Goal: Find specific page/section: Find specific page/section

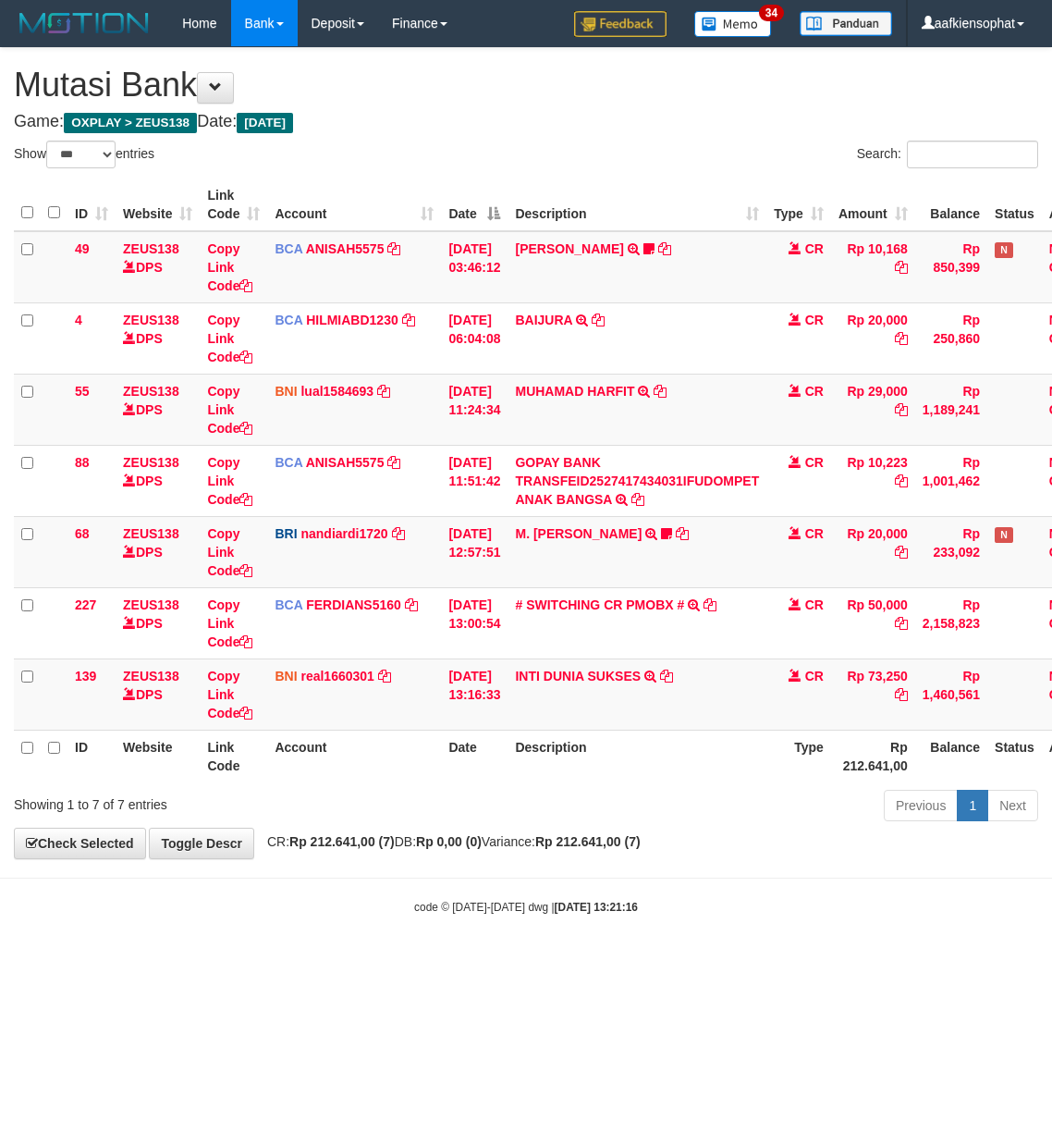
select select "***"
click at [659, 754] on th "Description" at bounding box center [637, 755] width 259 height 53
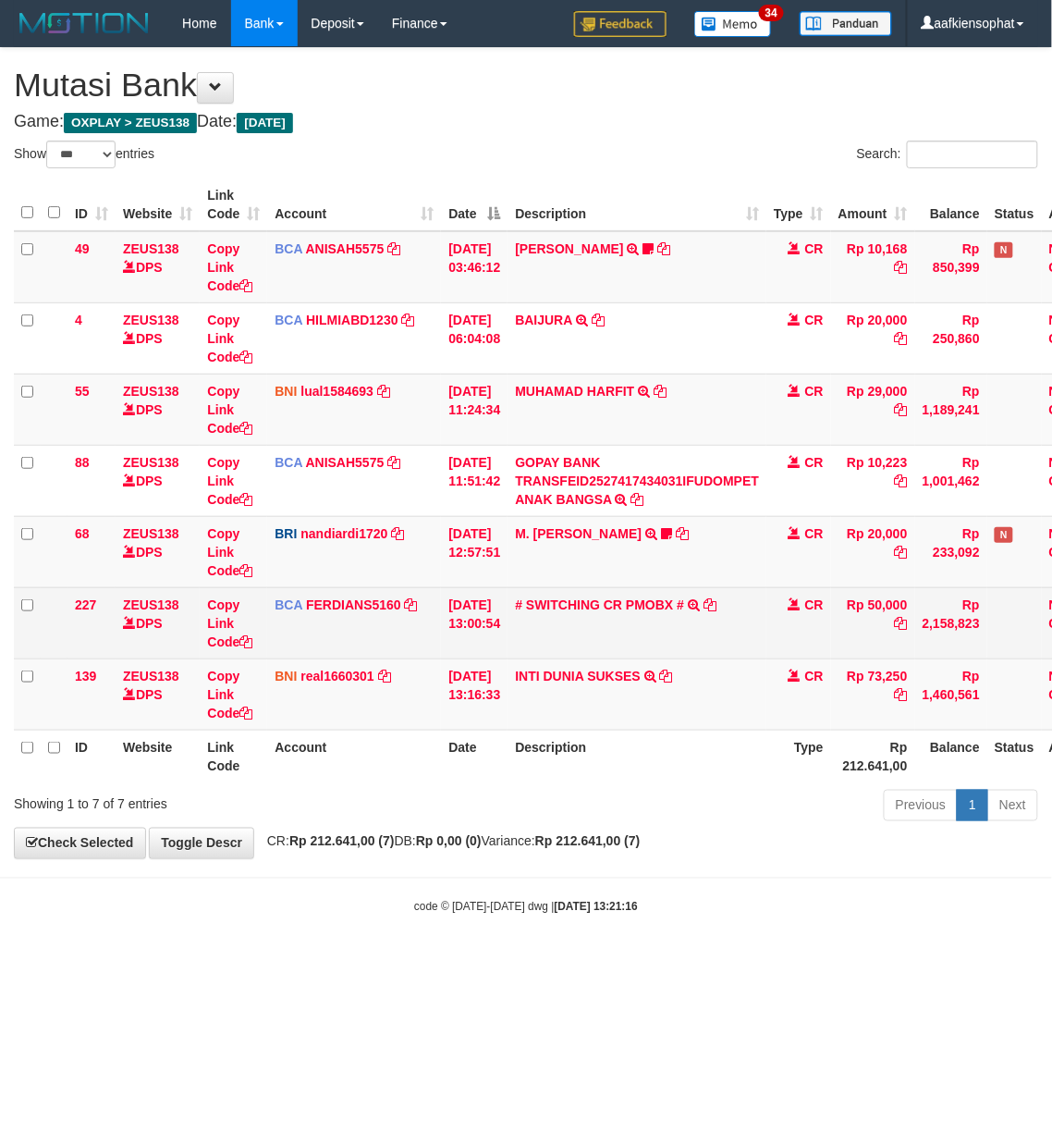
click at [636, 658] on td "# SWITCHING CR PMOBX # SWITCHING CR TRF TRANSFER RINTISAHRUDIN JUNAID 013 PMOBX" at bounding box center [637, 622] width 259 height 71
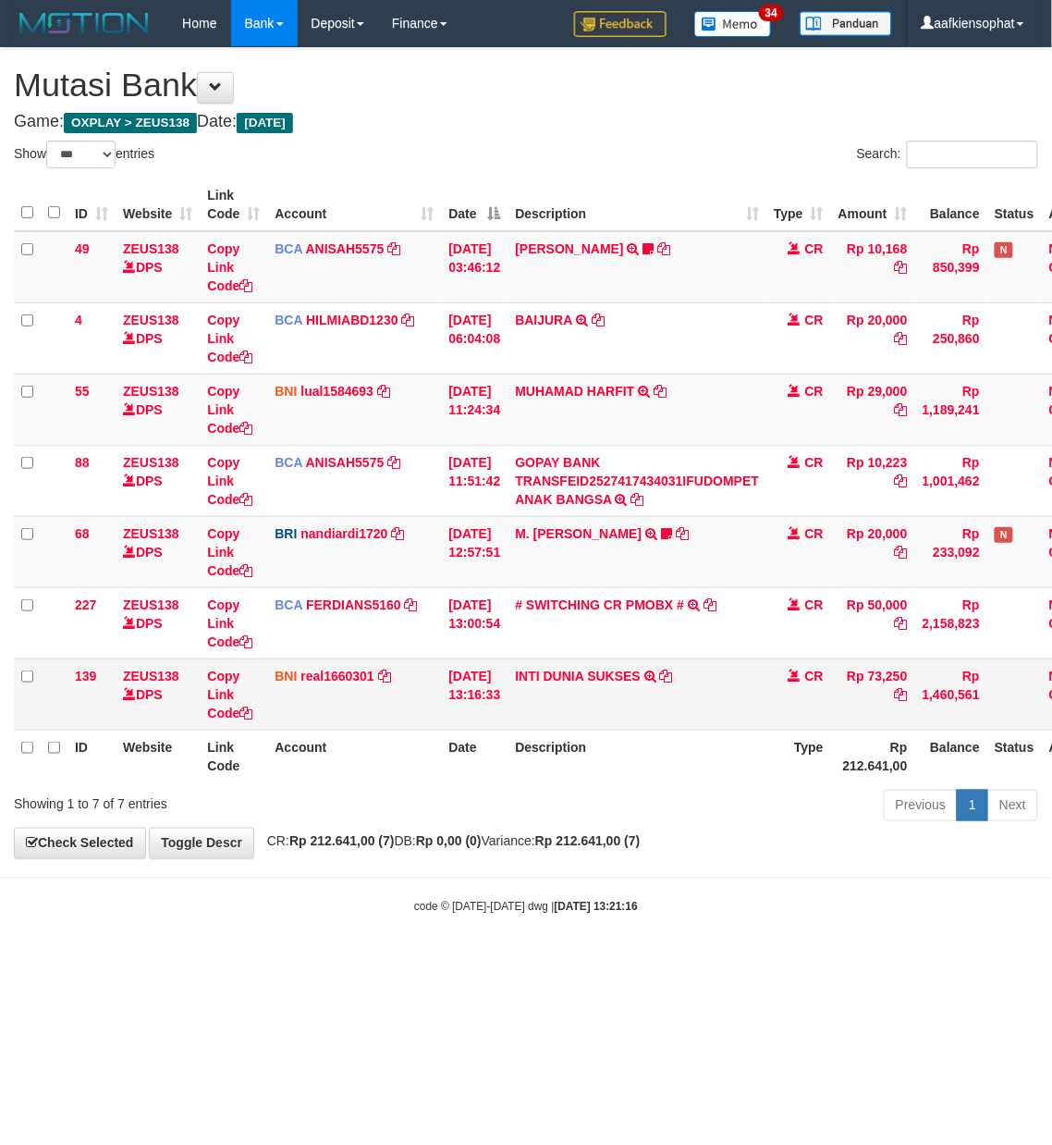
click at [599, 697] on td "INTI DUNIA SUKSES TRF/PAY/TOP-UP ECHANNEL INTI DUNIA SUKSES" at bounding box center [637, 693] width 259 height 71
copy td "SUKSES"
drag, startPoint x: 599, startPoint y: 697, endPoint x: 315, endPoint y: 692, distance: 283.9
click at [564, 700] on td "INTI DUNIA SUKSES TRF/PAY/TOP-UP ECHANNEL INTI DUNIA SUKSES" at bounding box center [637, 693] width 259 height 71
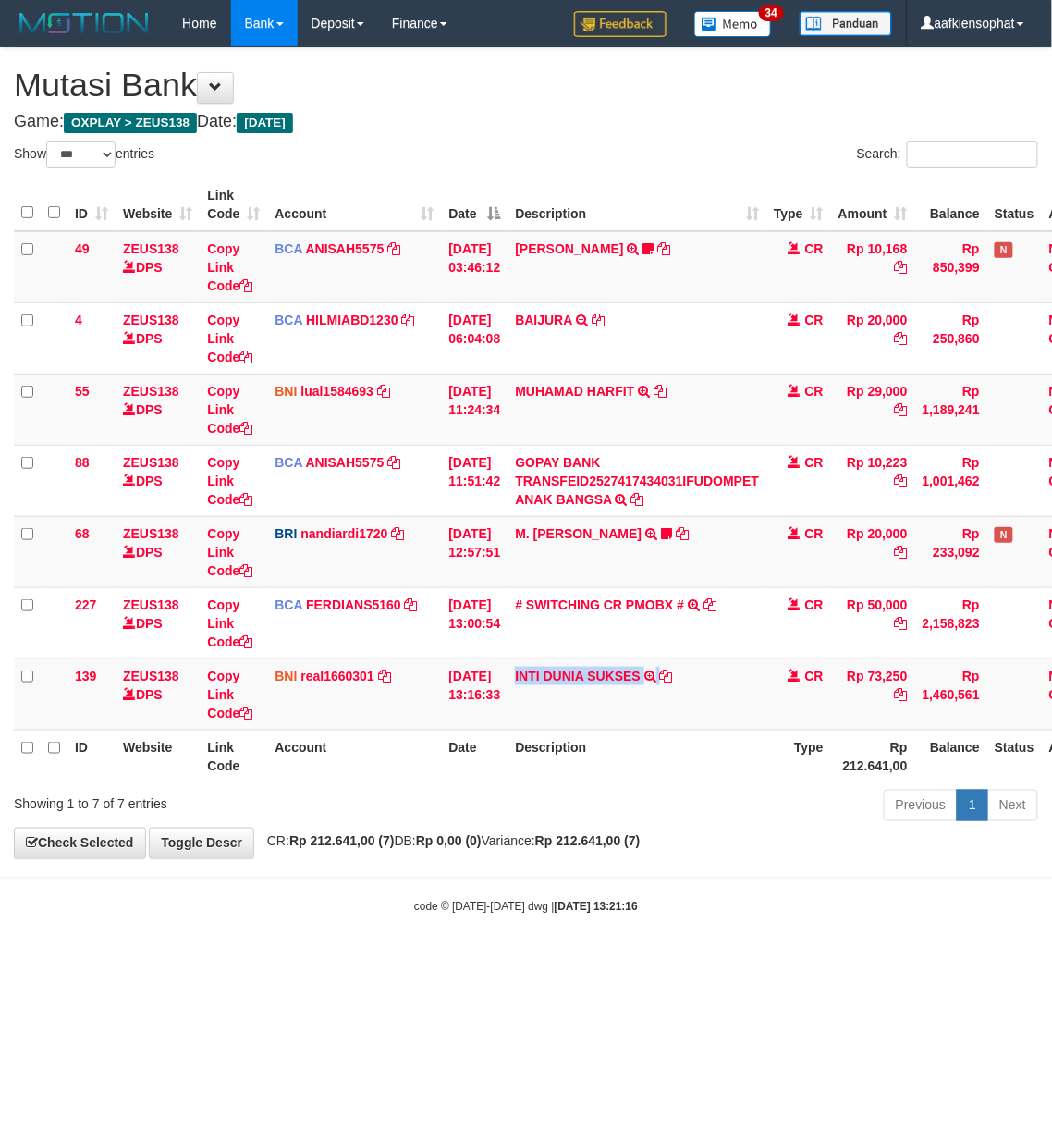
copy td "INTI DUNIA SUKSES"
drag, startPoint x: 500, startPoint y: 814, endPoint x: 8, endPoint y: 791, distance: 492.4
click at [493, 814] on div "Previous 1 Next" at bounding box center [745, 808] width 586 height 40
